Goal: Information Seeking & Learning: Check status

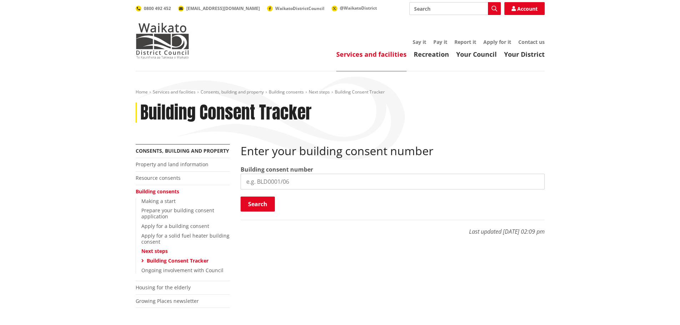
click at [288, 184] on input "search" at bounding box center [393, 182] width 304 height 16
click at [271, 177] on input "search" at bounding box center [393, 182] width 304 height 16
drag, startPoint x: 272, startPoint y: 179, endPoint x: 260, endPoint y: 213, distance: 36.3
click at [257, 212] on div "Enter your building consent number Building consent number BLD0294/26 Search Se…" at bounding box center [393, 178] width 304 height 68
type input "BLD0294/26"
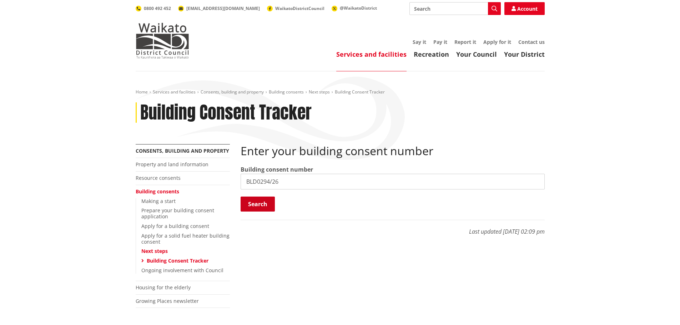
click at [259, 204] on button "Search" at bounding box center [258, 204] width 34 height 15
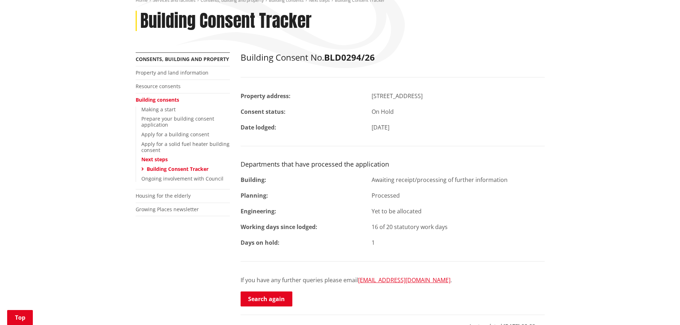
scroll to position [91, 0]
